Goal: Task Accomplishment & Management: Use online tool/utility

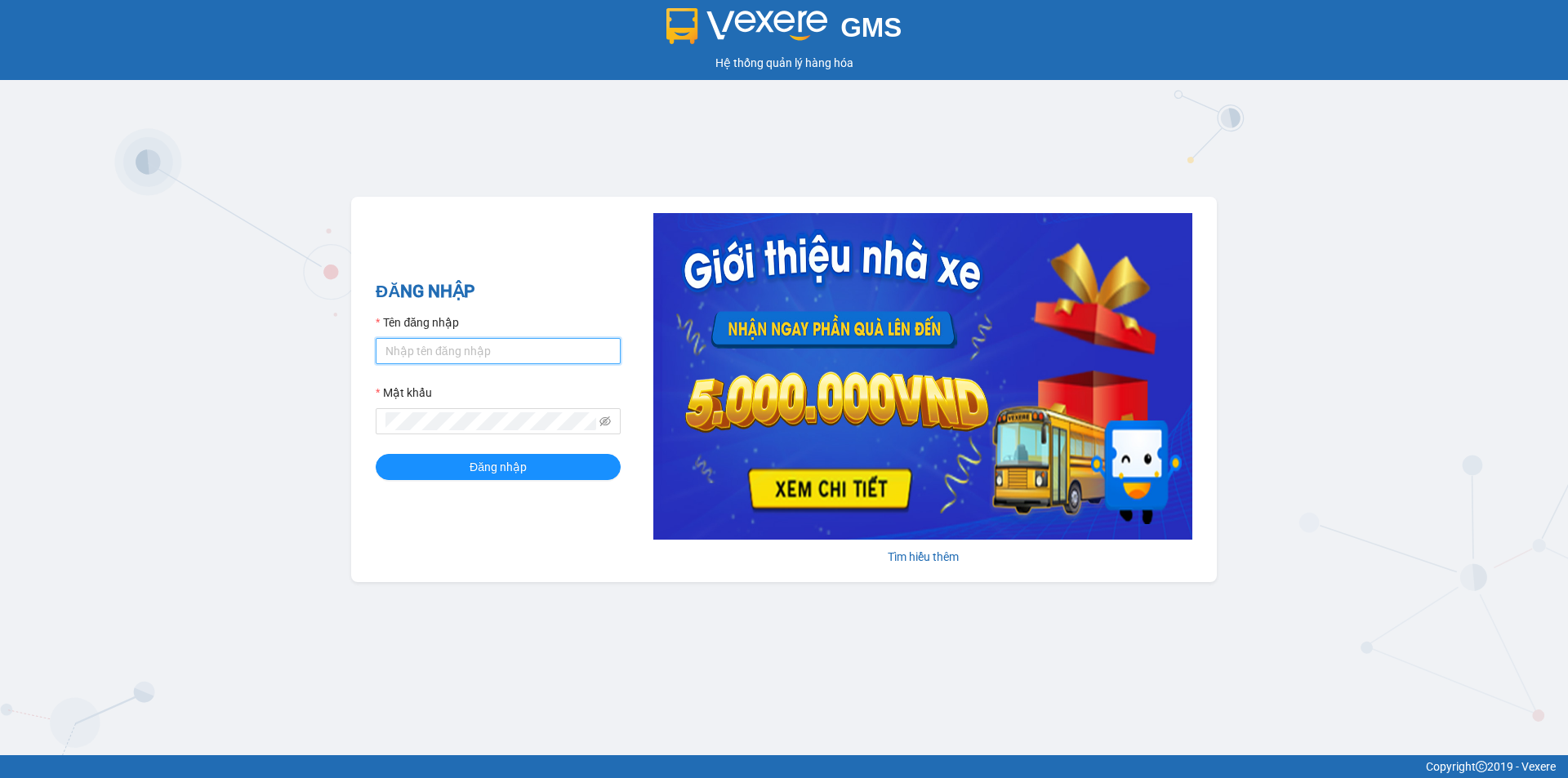
click at [469, 349] on input "Tên đăng nhập" at bounding box center [498, 351] width 245 height 26
type input "hoangdinhlieu.apq"
click at [599, 425] on icon "eye-invisible" at bounding box center [605, 421] width 11 height 11
click at [549, 469] on button "Đăng nhập" at bounding box center [498, 467] width 245 height 26
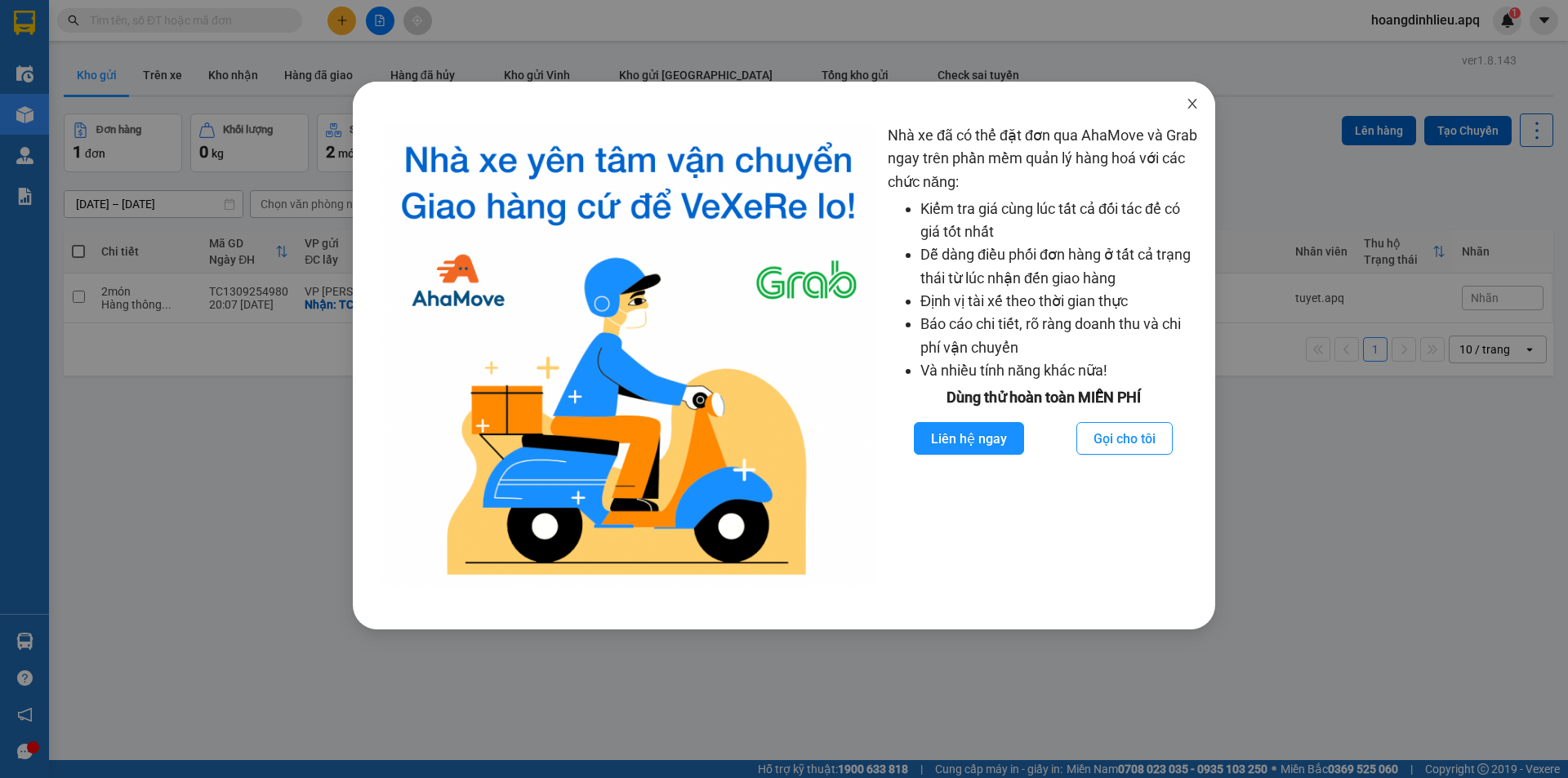
click at [1194, 108] on icon "close" at bounding box center [1192, 103] width 13 height 13
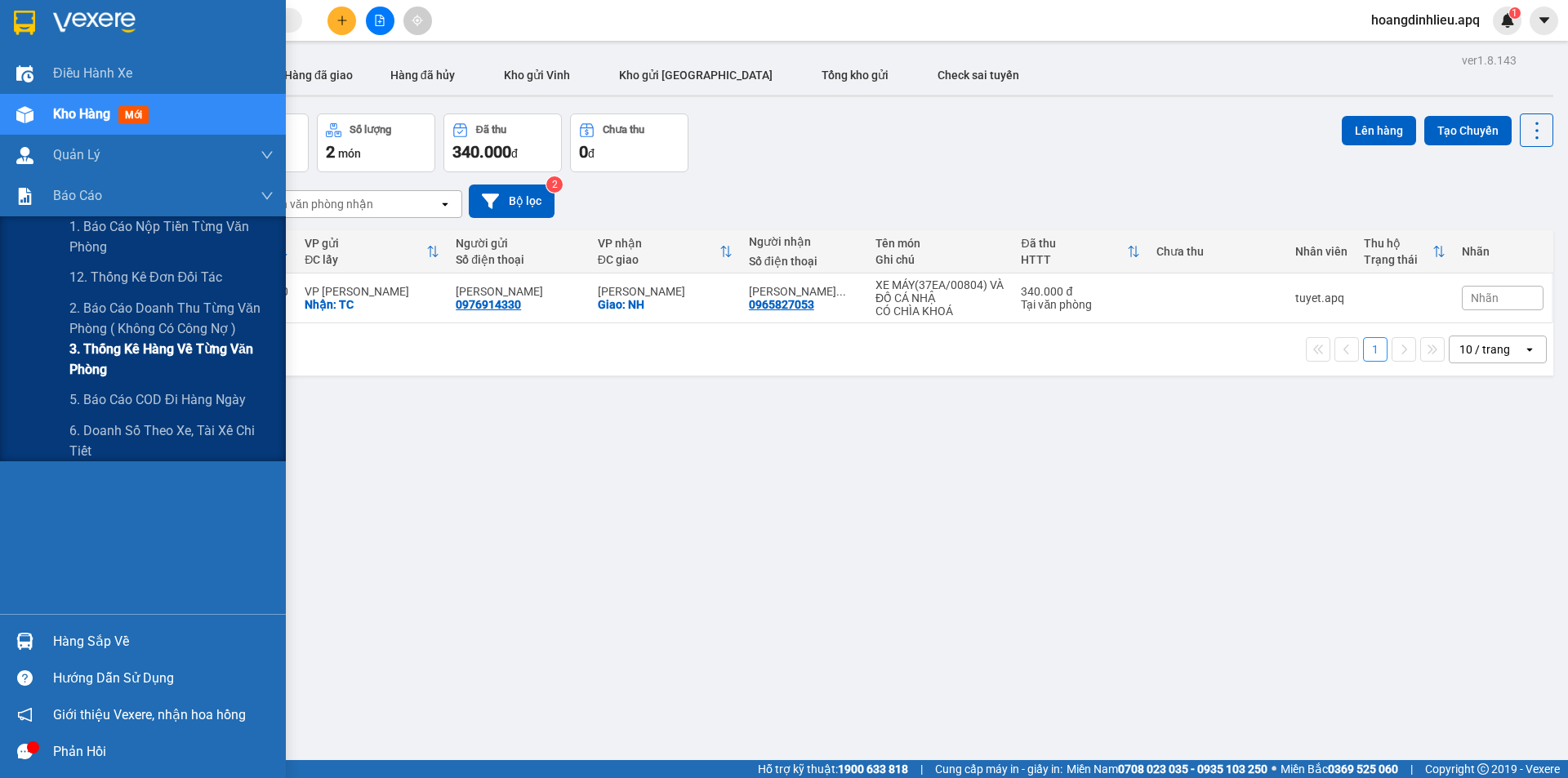
click at [77, 364] on span "3. Thống kê hàng về từng văn phòng" at bounding box center [172, 360] width 204 height 41
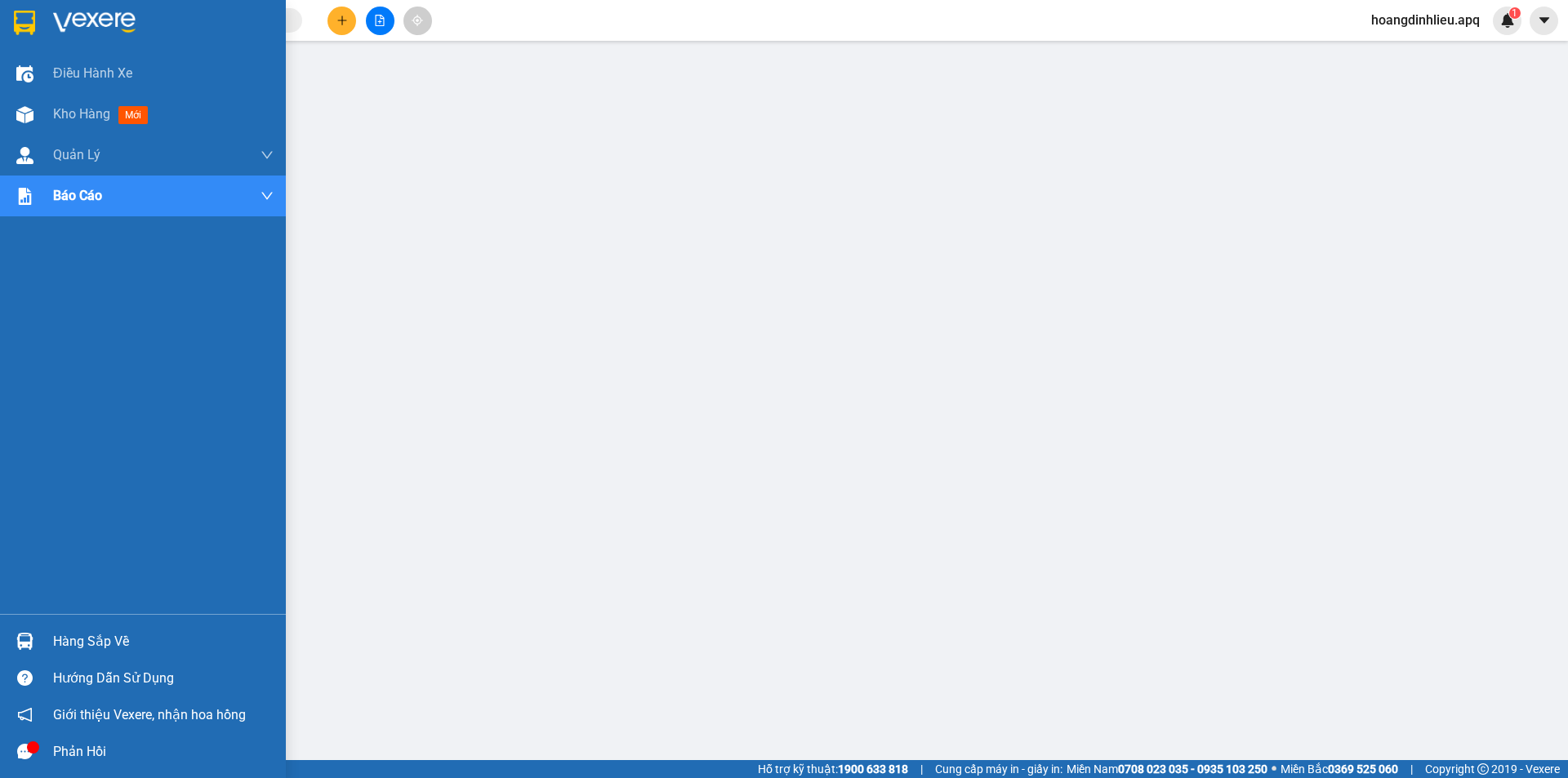
click at [119, 634] on div "Hàng sắp về" at bounding box center [162, 642] width 220 height 25
